Goal: Transaction & Acquisition: Obtain resource

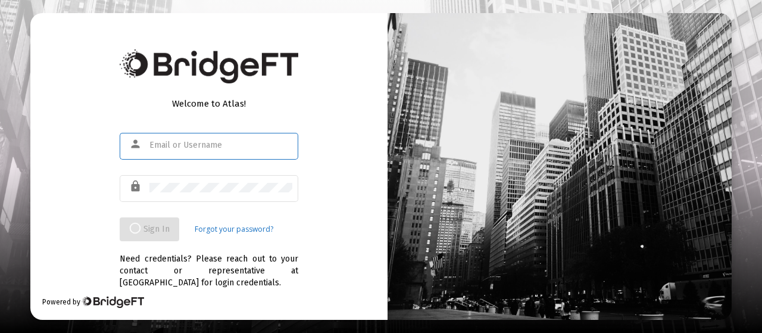
type input "[EMAIL_ADDRESS][DOMAIN_NAME]"
click at [335, 205] on div "Welcome to Atlas! person [EMAIL_ADDRESS][DOMAIN_NAME] lock Sign In Forgot your …" at bounding box center [208, 166] width 357 height 306
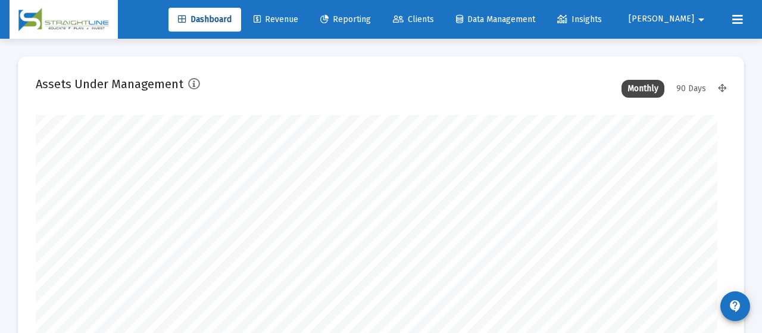
type input "[DATE]"
click at [362, 23] on span "Reporting" at bounding box center [336, 19] width 51 height 10
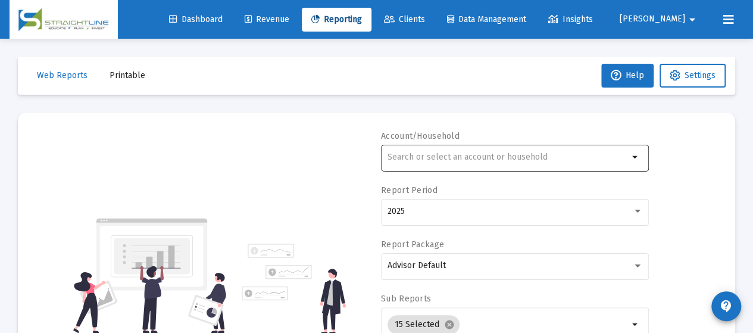
click at [442, 156] on input "text" at bounding box center [507, 157] width 241 height 10
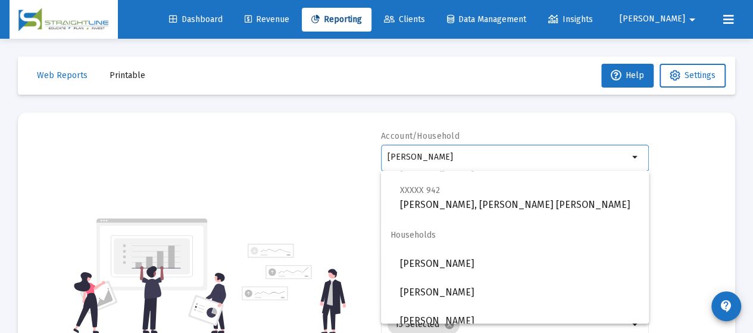
scroll to position [105, 0]
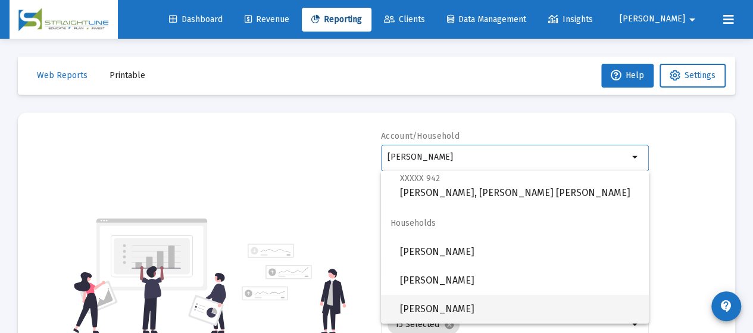
click at [493, 306] on span "[PERSON_NAME]" at bounding box center [519, 309] width 239 height 29
type input "[PERSON_NAME]"
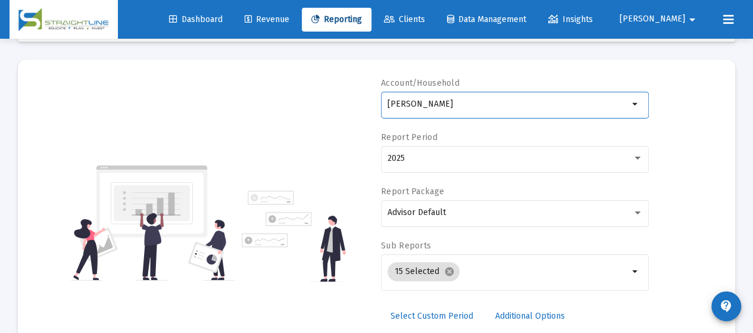
scroll to position [60, 0]
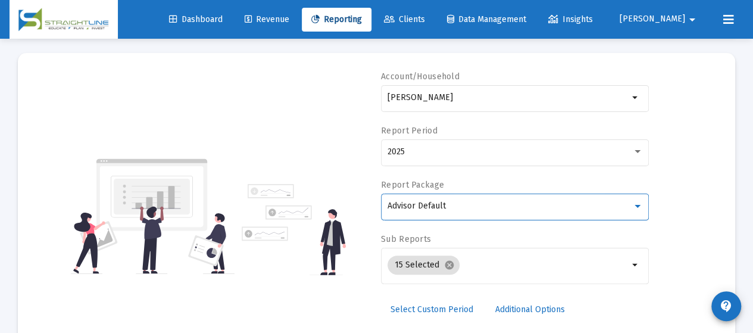
click at [493, 206] on div "Advisor Default" at bounding box center [509, 206] width 245 height 10
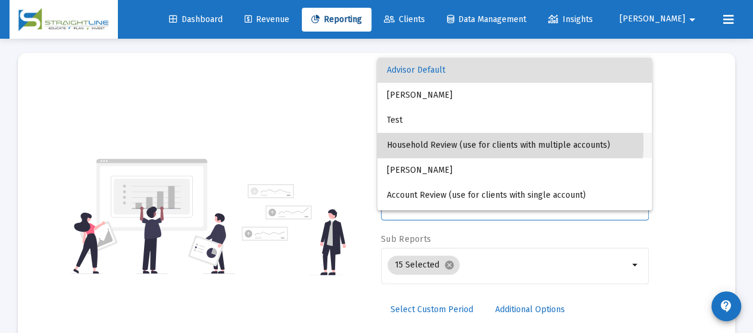
click at [455, 143] on span "Household Review (use for clients with multiple accounts)" at bounding box center [514, 145] width 255 height 25
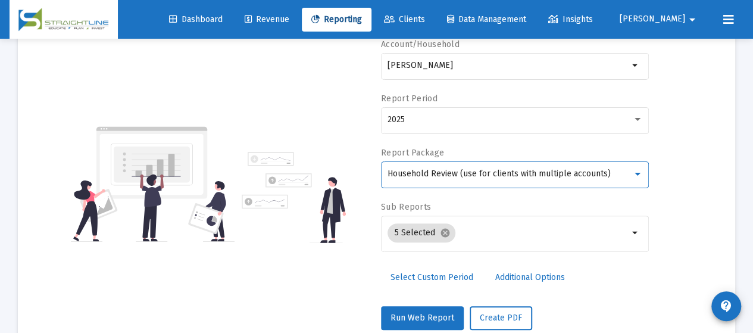
scroll to position [123, 0]
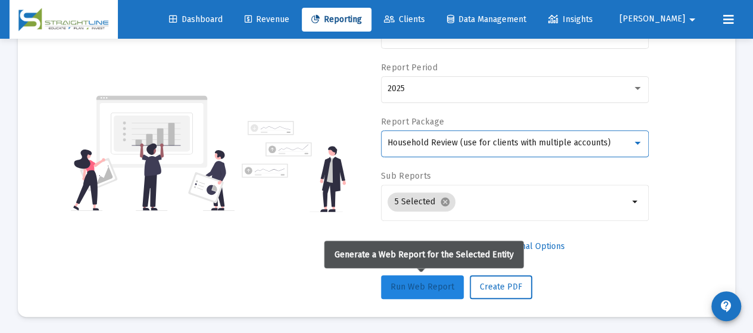
click at [430, 283] on span "Run Web Report" at bounding box center [422, 286] width 64 height 10
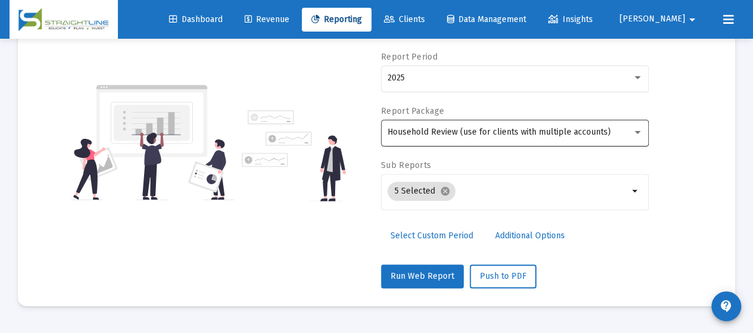
scroll to position [179, 0]
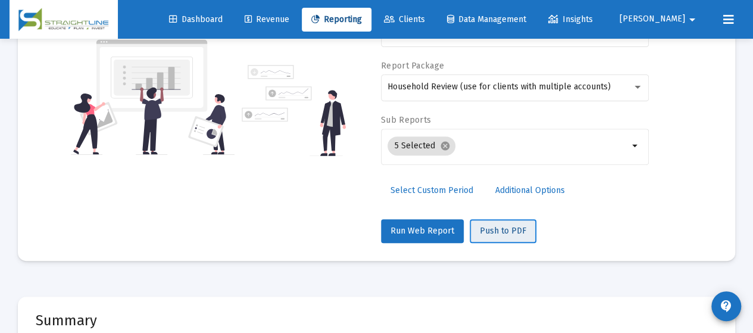
click at [503, 234] on span "Push to PDF" at bounding box center [503, 231] width 46 height 10
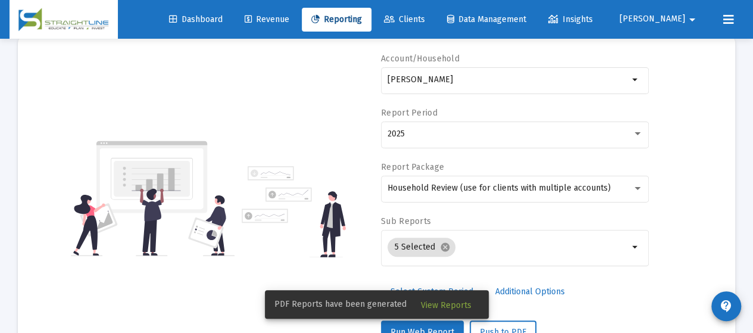
scroll to position [0, 0]
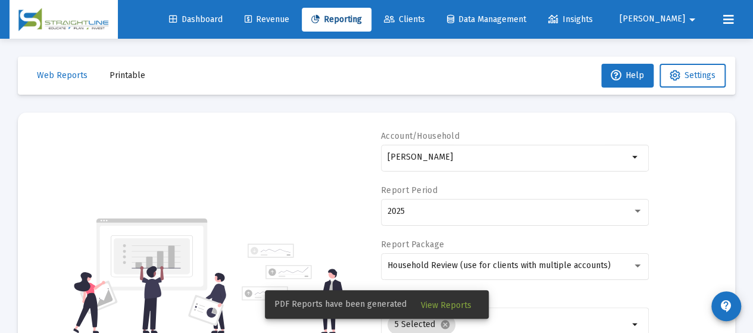
click at [130, 74] on span "Printable" at bounding box center [127, 75] width 36 height 10
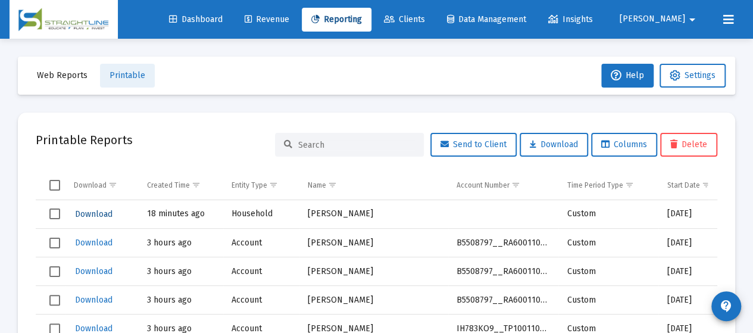
click at [94, 215] on span "Download" at bounding box center [93, 214] width 37 height 10
click at [690, 23] on mat-icon "arrow_drop_down" at bounding box center [692, 20] width 14 height 24
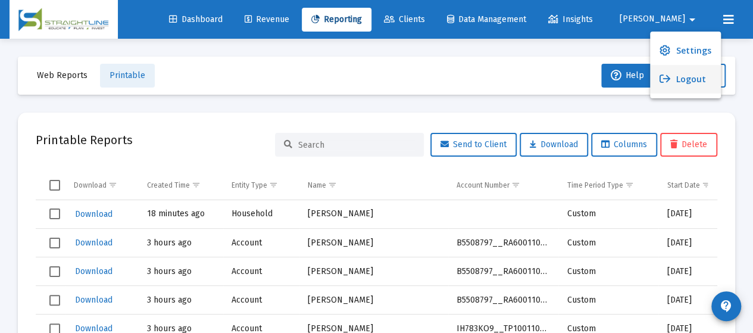
click at [684, 82] on button "Logout" at bounding box center [685, 79] width 71 height 29
